Goal: Information Seeking & Learning: Learn about a topic

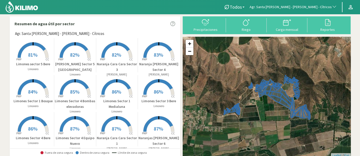
click at [158, 72] on p "[PERSON_NAME]" at bounding box center [159, 74] width 42 height 4
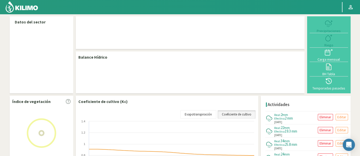
select select "19: Object"
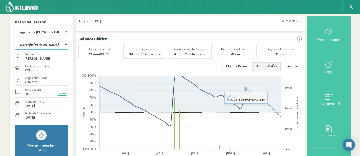
click at [37, 44] on select "12 A-B 14 -A Naranja [US_STATE] Parent [DEMOGRAPHIC_DATA] -[GEOGRAPHIC_DATA] La…" at bounding box center [41, 44] width 53 height 10
click at [15, 39] on select "12 A-B 14 -A Naranja [US_STATE] Parent [DEMOGRAPHIC_DATA] -[GEOGRAPHIC_DATA] La…" at bounding box center [41, 44] width 53 height 10
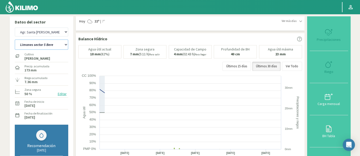
select select "25: Object"
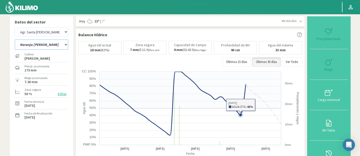
select select "299: Object"
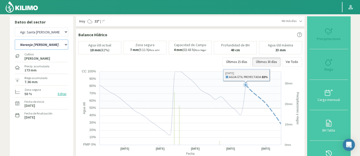
select select "49: Object"
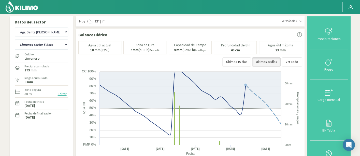
click at [25, 8] on img at bounding box center [21, 7] width 33 height 12
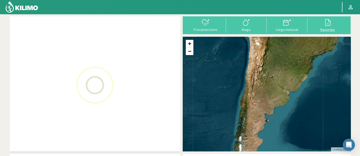
click at [322, 31] on div "Reportes" at bounding box center [328, 30] width 38 height 4
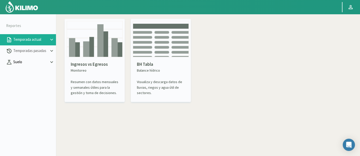
click at [36, 61] on p "Suelo" at bounding box center [30, 62] width 37 height 6
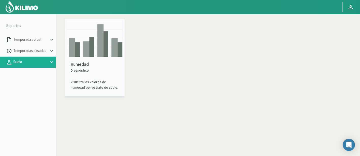
click at [85, 48] on img at bounding box center [95, 39] width 56 height 36
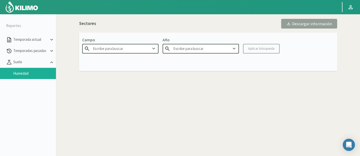
type input "Agr. Cardonal"
type input "2025"
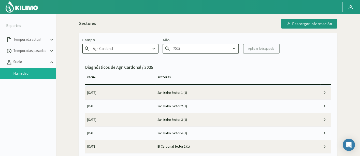
click at [131, 52] on input "Agr. Cardonal" at bounding box center [120, 48] width 76 height 9
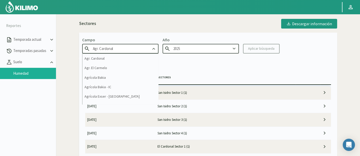
click at [131, 52] on input "Agr. Cardonal" at bounding box center [120, 48] width 76 height 9
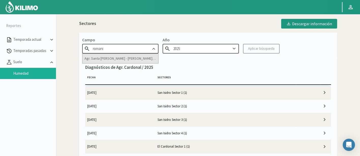
click at [136, 59] on div "Agr. Santa [PERSON_NAME] - [PERSON_NAME] - Cítricos" at bounding box center [120, 58] width 76 height 9
type input "Agr. Santa [PERSON_NAME] - [PERSON_NAME] - Cítricos"
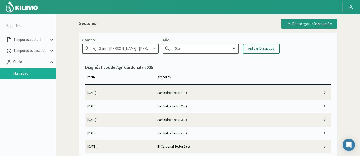
click at [257, 50] on div "Aplicar búsqueda" at bounding box center [261, 48] width 26 height 5
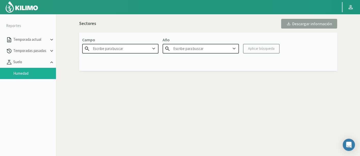
type input "Agr. Santa [PERSON_NAME] - [PERSON_NAME] - Cítricos"
type input "2025"
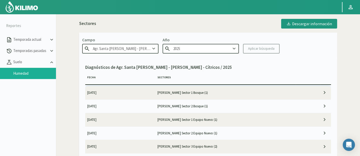
click at [194, 89] on td "[PERSON_NAME] Sector 1 Bosque (1)" at bounding box center [225, 92] width 141 height 13
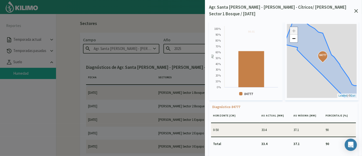
click at [356, 9] on icon at bounding box center [356, 11] width 4 height 4
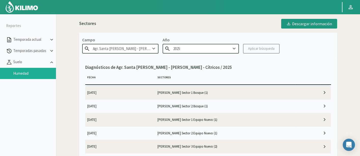
click at [218, 102] on td "[PERSON_NAME] Sector 2 Bosque (1)" at bounding box center [225, 105] width 141 height 13
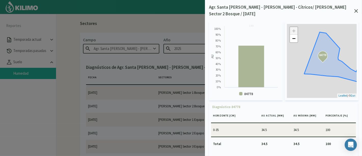
click at [357, 9] on icon at bounding box center [356, 11] width 4 height 4
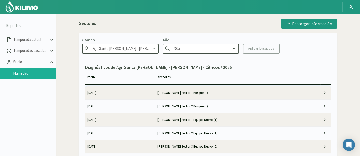
click at [272, 120] on td "[PERSON_NAME] Sector 1 Equipo Nuevo (1)" at bounding box center [225, 119] width 141 height 13
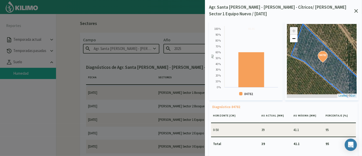
click at [356, 7] on div "Agr. Santa [PERSON_NAME] - [PERSON_NAME] - Cítricos/ [PERSON_NAME] Sector 1 Equ…" at bounding box center [283, 10] width 149 height 13
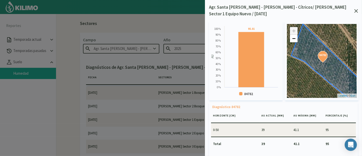
click at [358, 6] on div "Agr. Santa [PERSON_NAME] - [PERSON_NAME] - Cítricos/ [PERSON_NAME] Sector 1 Equ…" at bounding box center [283, 78] width 157 height 156
click at [360, 6] on div "Agr. Santa [PERSON_NAME] - [PERSON_NAME] - Cítricos/ [PERSON_NAME] Sector 1 Equ…" at bounding box center [283, 78] width 157 height 156
click at [353, 13] on p "Agr. Santa [PERSON_NAME] - [PERSON_NAME] - Cítricos/ [PERSON_NAME] Sector 1 Equ…" at bounding box center [281, 10] width 145 height 13
click at [356, 10] on icon at bounding box center [356, 11] width 4 height 4
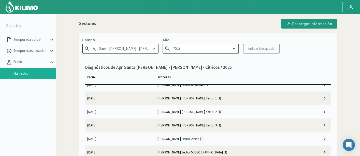
scroll to position [85, 0]
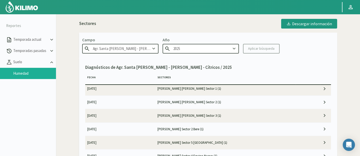
click at [249, 114] on td "[PERSON_NAME] [PERSON_NAME] Sector 3 (1)" at bounding box center [225, 115] width 141 height 13
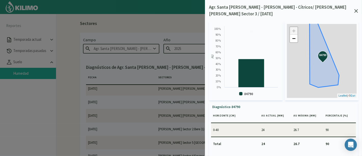
click at [356, 17] on div "Created with Highcharts 9.2.2 AU 90 ​ 90 84790 0 % 10 % 20 % 30 % 40 % 50 % 60 …" at bounding box center [283, 91] width 149 height 148
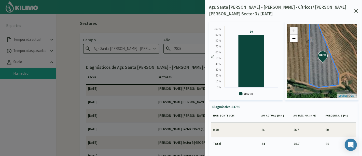
drag, startPoint x: 357, startPoint y: 13, endPoint x: 357, endPoint y: 10, distance: 3.1
click at [357, 17] on div "Created with Highcharts 9.2.2 AU 90 ​ 90 84790 0 % 10 % 20 % 30 % 40 % 50 % 60 …" at bounding box center [283, 91] width 149 height 148
click at [357, 9] on icon at bounding box center [356, 11] width 4 height 4
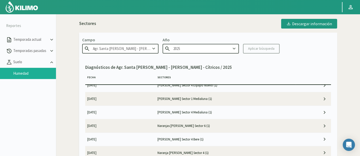
scroll to position [198, 0]
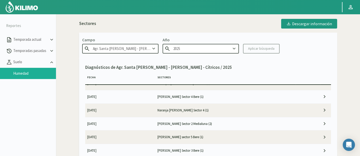
click at [270, 131] on td "[PERSON_NAME] sector 5 Bere (1)" at bounding box center [225, 136] width 141 height 13
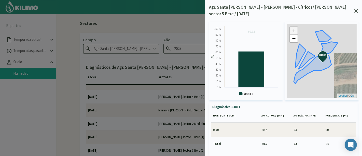
click at [357, 9] on icon at bounding box center [356, 11] width 4 height 4
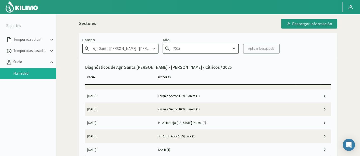
scroll to position [339, 0]
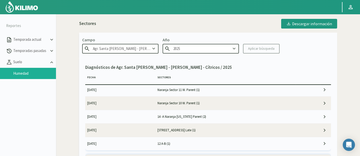
click at [199, 118] on td "14 -A Naranja [US_STATE] Parent (2)" at bounding box center [225, 116] width 141 height 13
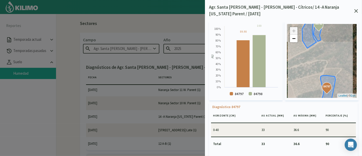
click at [357, 8] on div "Agr. Santa [PERSON_NAME] - [PERSON_NAME] - Cítricos/ 14 -A Naranja [US_STATE] P…" at bounding box center [283, 10] width 149 height 13
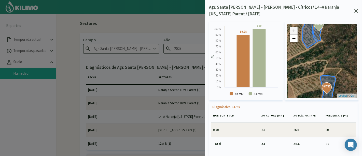
click at [356, 12] on icon at bounding box center [356, 11] width 4 height 4
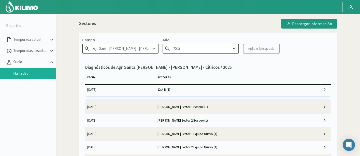
scroll to position [396, 0]
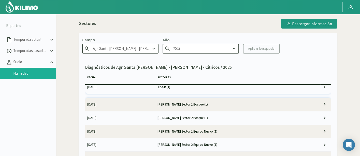
click at [31, 9] on img at bounding box center [21, 7] width 33 height 12
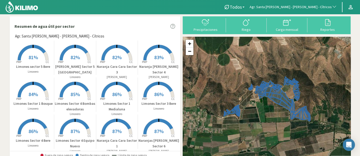
click at [146, 87] on icon at bounding box center [159, 90] width 30 height 16
